Goal: Find contact information: Find contact information

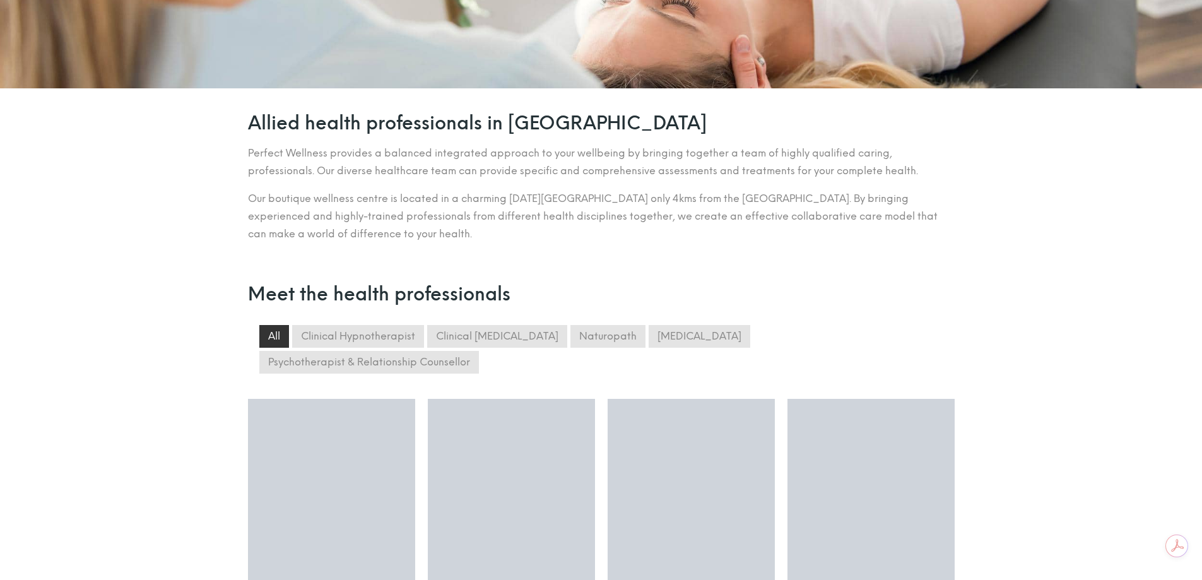
scroll to position [189, 0]
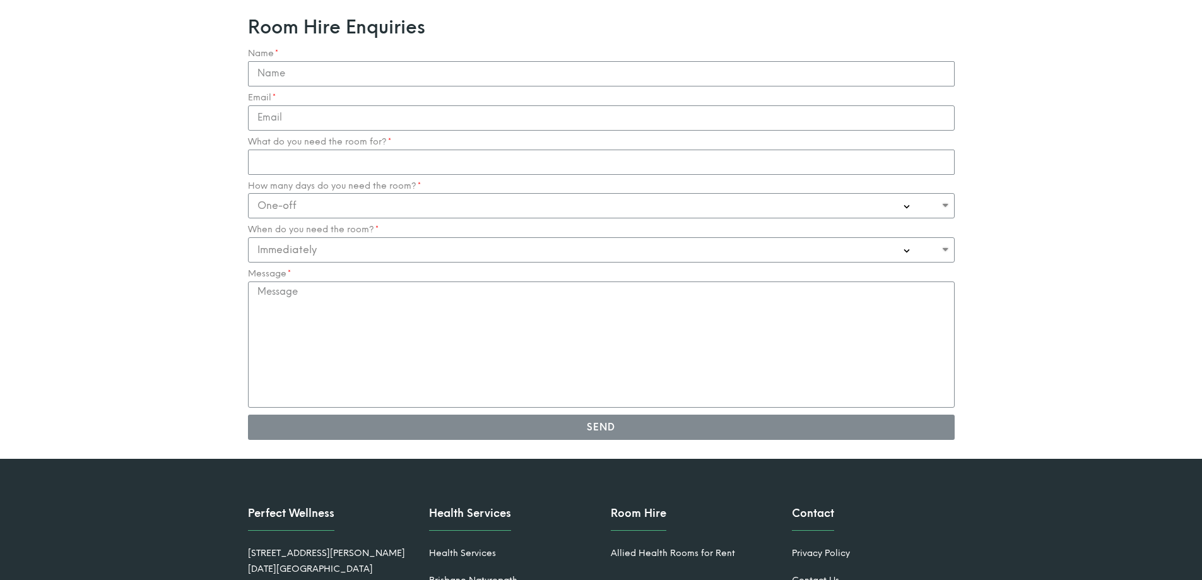
scroll to position [1375, 0]
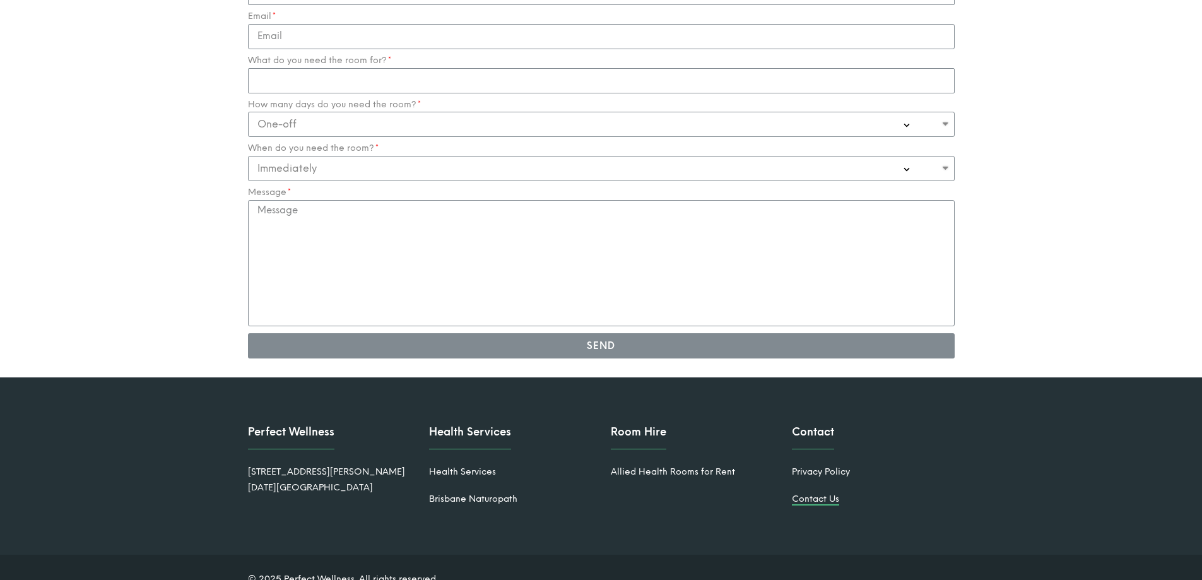
click at [819, 494] on link "Contact Us" at bounding box center [815, 499] width 47 height 11
